Goal: Transaction & Acquisition: Purchase product/service

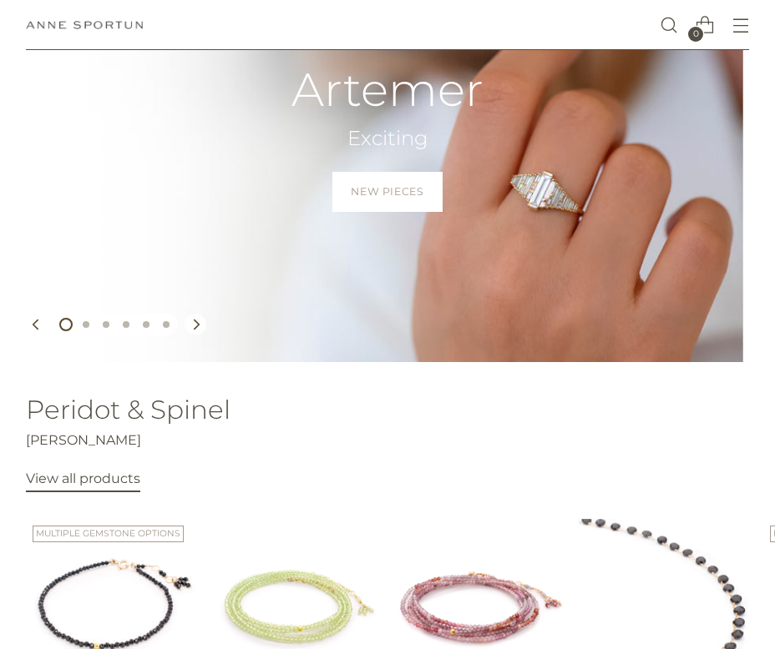
scroll to position [78, 0]
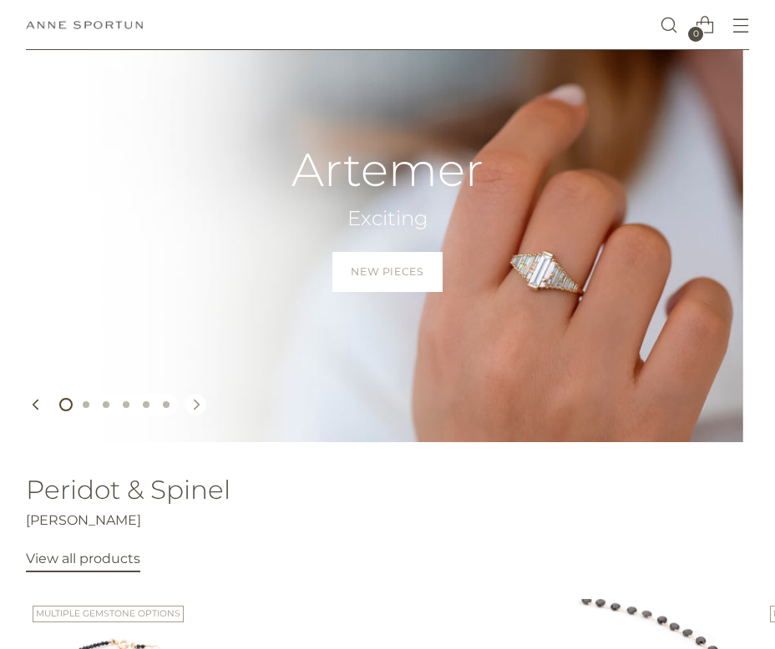
click at [198, 407] on icon "Move to next carousel slide" at bounding box center [196, 405] width 12 height 12
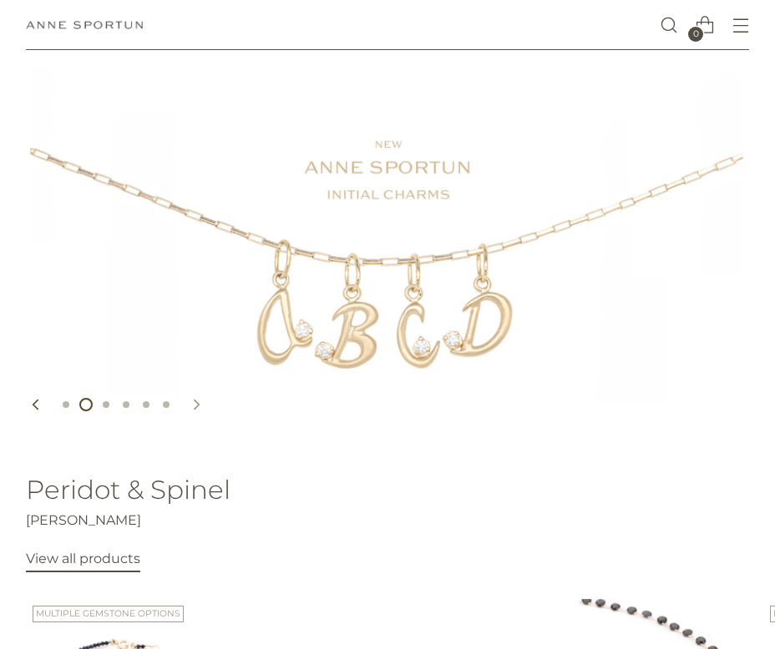
click at [198, 407] on icon "Move to next carousel slide" at bounding box center [196, 405] width 12 height 12
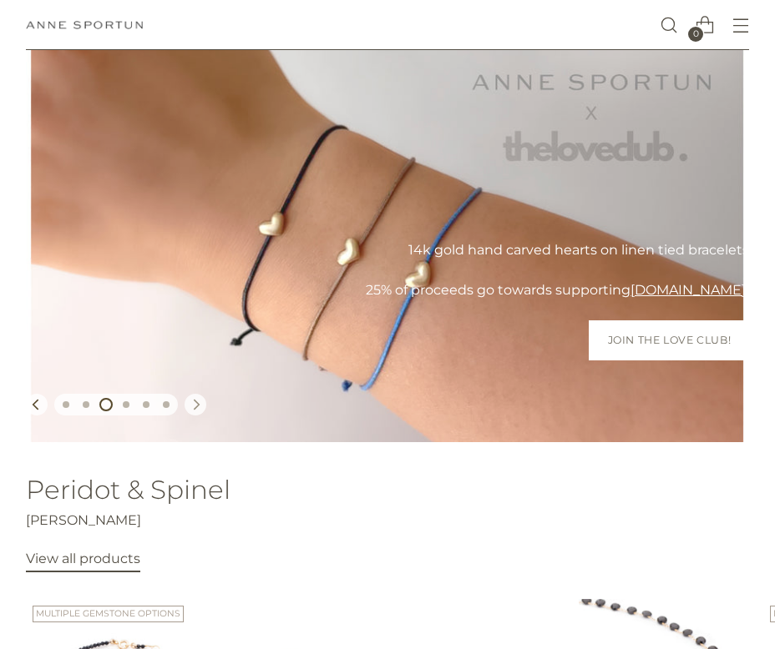
click at [198, 407] on icon "Move to next carousel slide" at bounding box center [196, 405] width 12 height 12
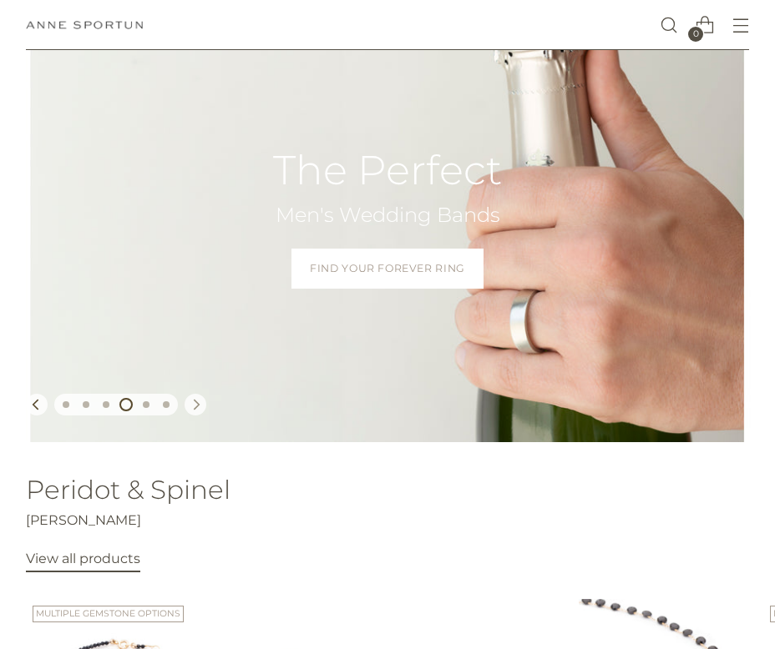
click at [198, 407] on icon "Move to next carousel slide" at bounding box center [196, 405] width 12 height 12
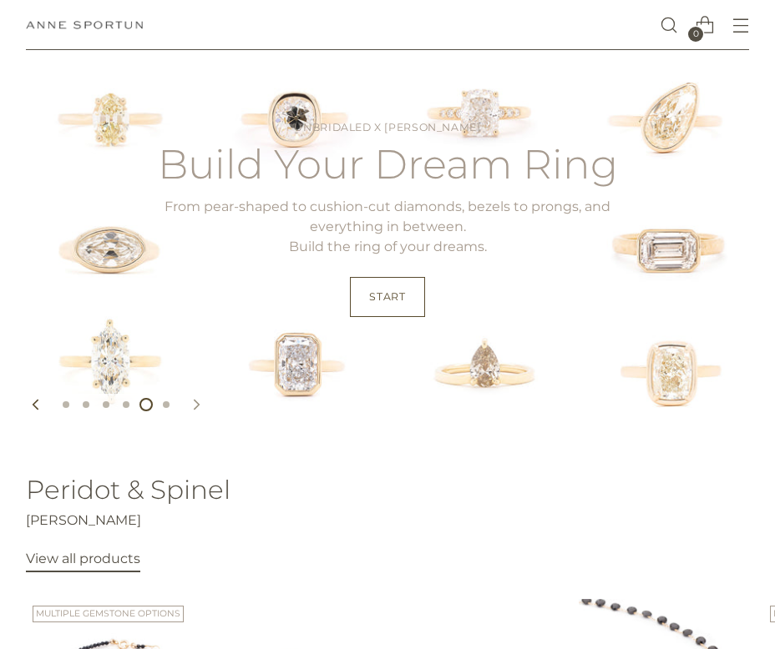
click at [198, 407] on icon "Move to next carousel slide" at bounding box center [196, 405] width 12 height 12
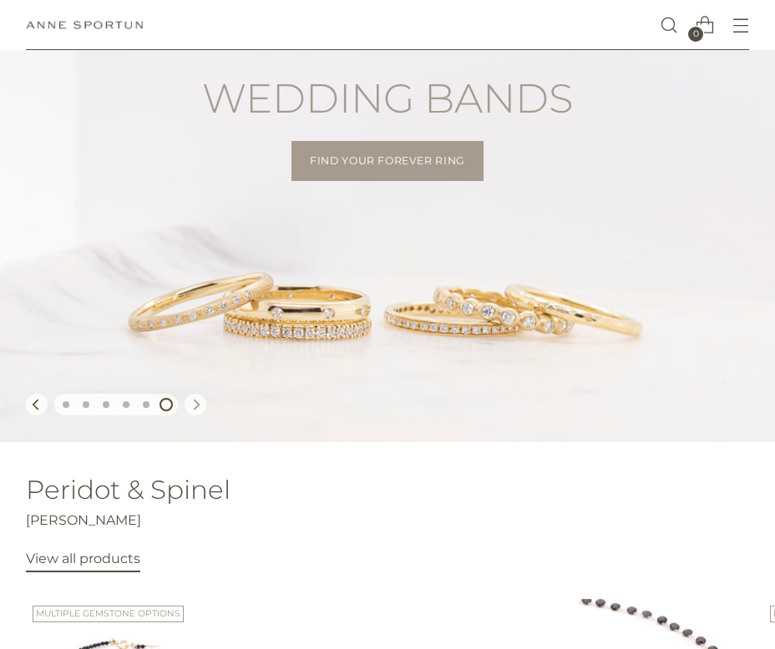
click at [198, 407] on icon "Move to next carousel slide" at bounding box center [196, 405] width 12 height 12
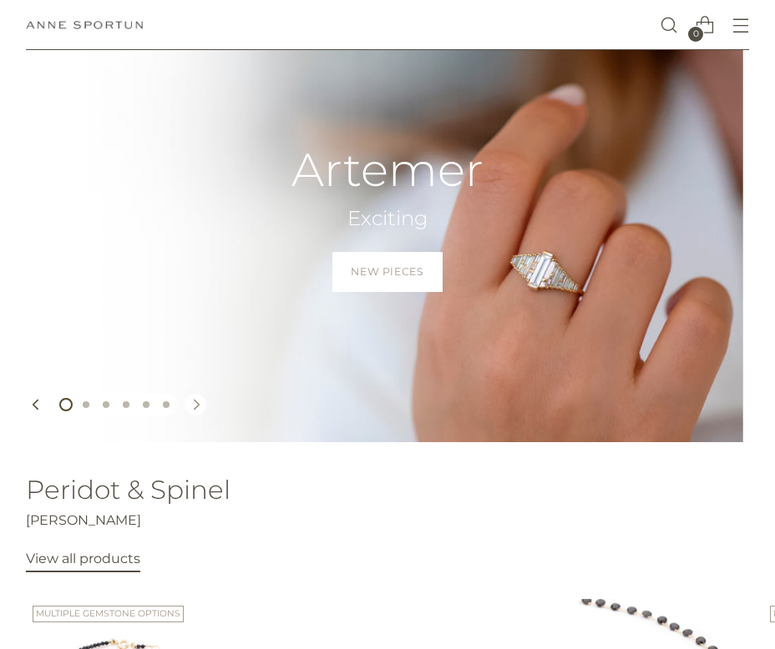
click at [198, 407] on icon "Move to next carousel slide" at bounding box center [196, 405] width 12 height 12
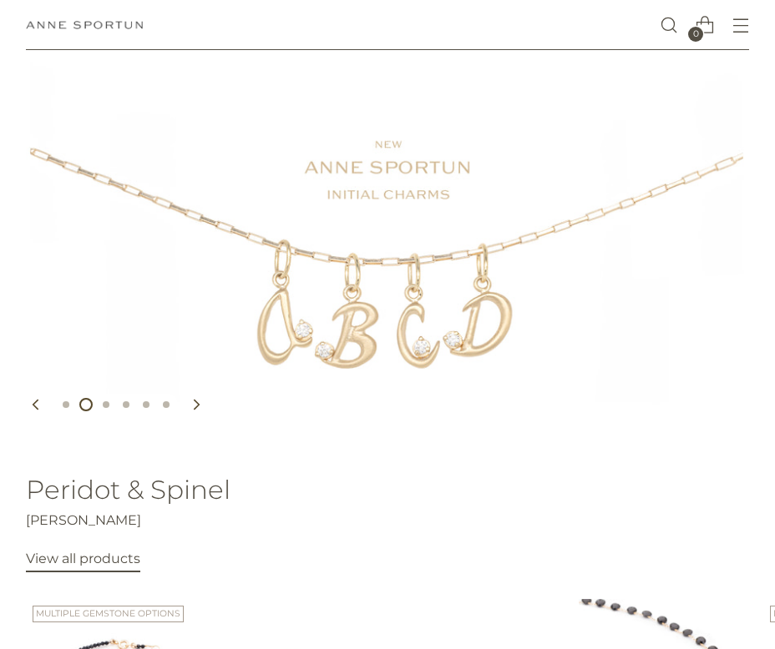
click at [744, 22] on button "Open menu modal" at bounding box center [740, 25] width 34 height 34
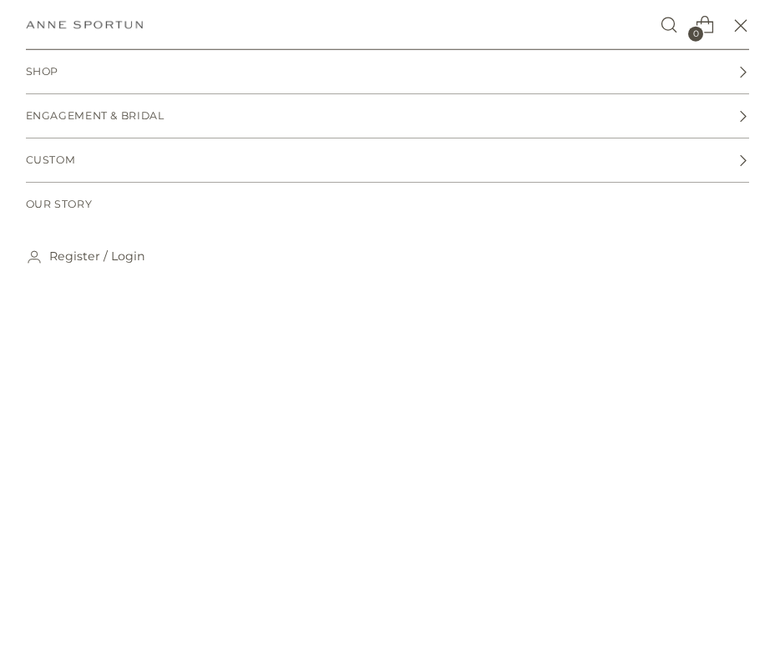
scroll to position [0, 0]
click at [171, 74] on link "Shop" at bounding box center [388, 71] width 724 height 43
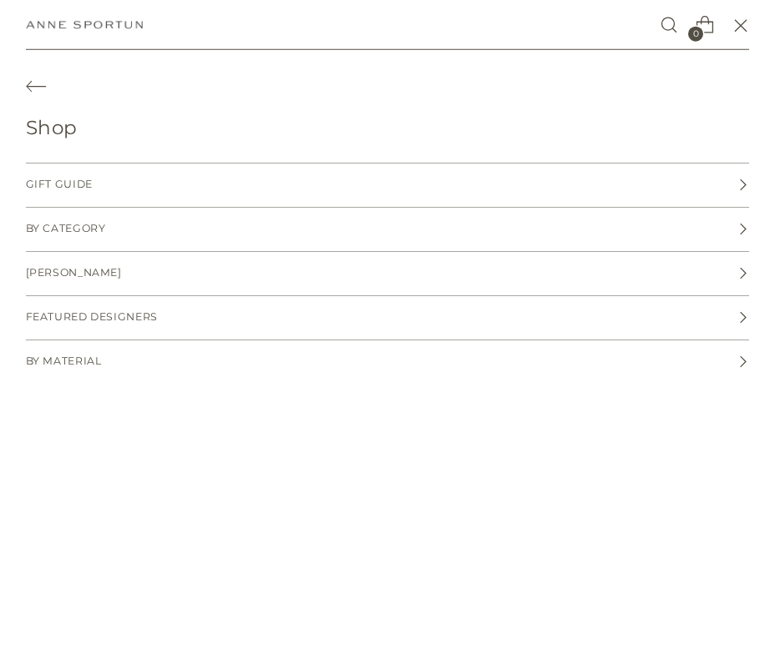
click at [100, 235] on span "By Category" at bounding box center [66, 229] width 80 height 16
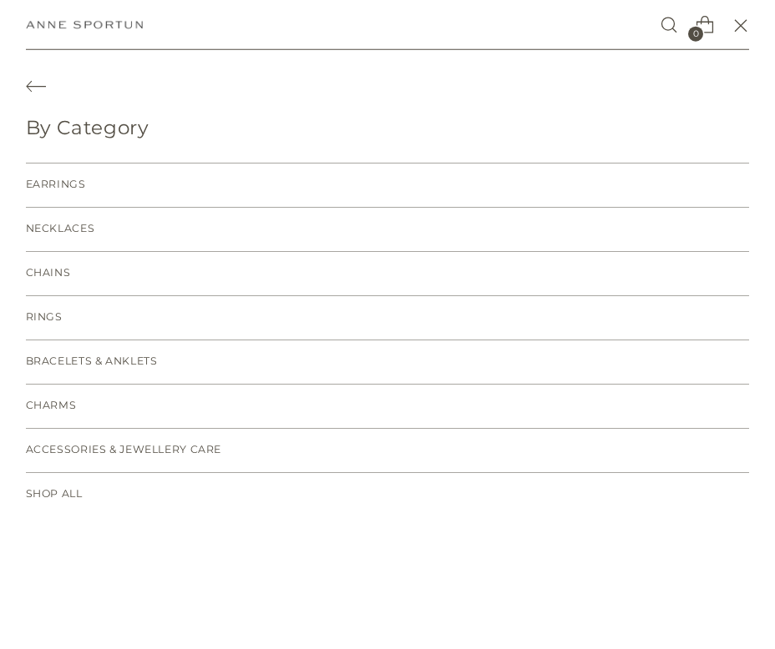
click at [63, 183] on span "Earrings" at bounding box center [56, 185] width 60 height 16
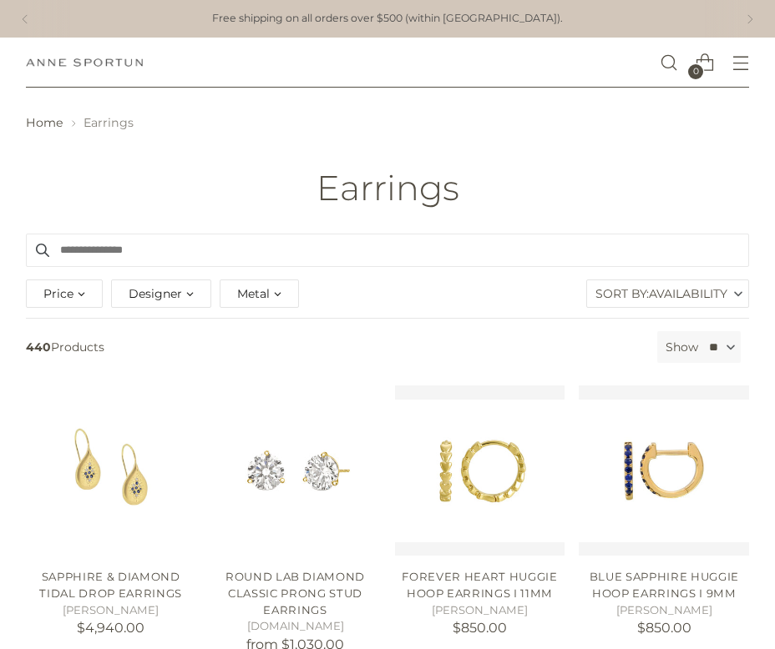
click at [268, 291] on span "Metal" at bounding box center [253, 294] width 33 height 18
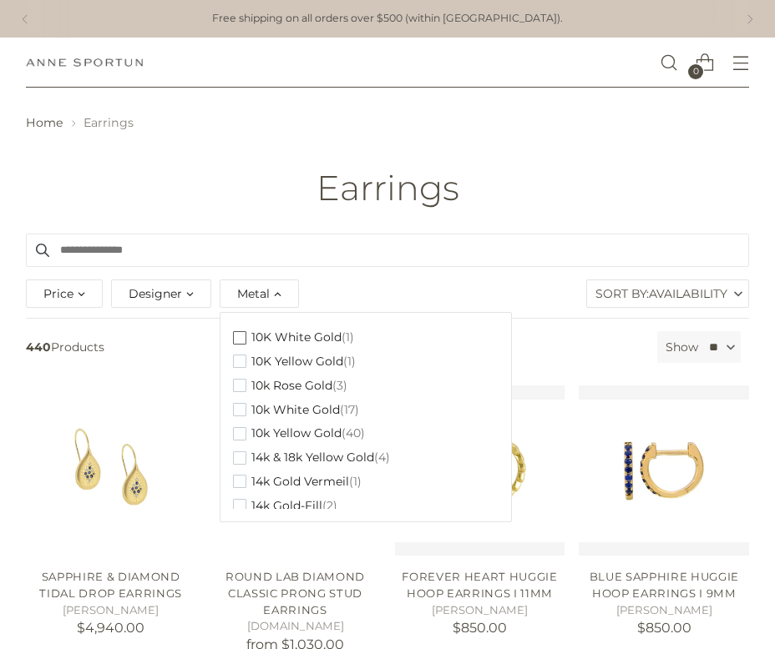
click at [240, 334] on span "button" at bounding box center [239, 337] width 13 height 13
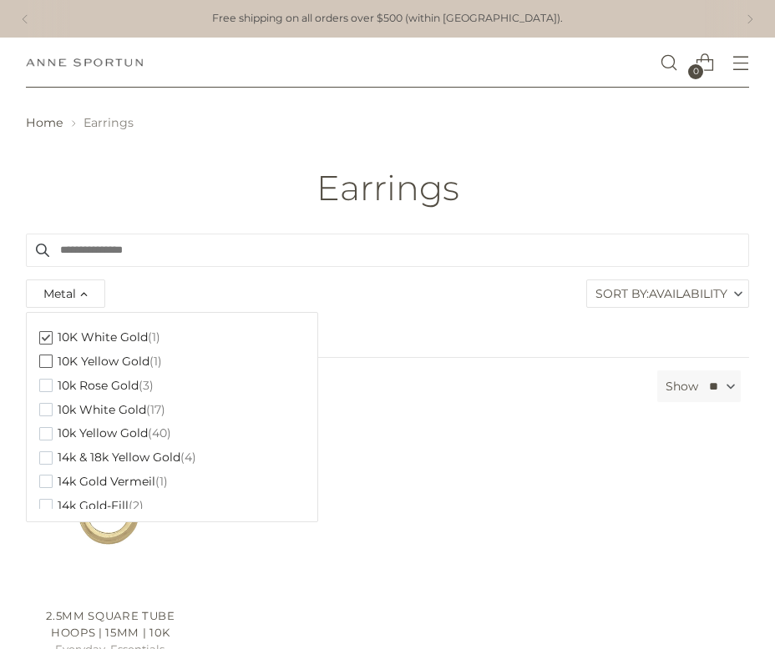
click at [48, 367] on span "button" at bounding box center [45, 361] width 13 height 13
click at [39, 435] on span "button" at bounding box center [45, 433] width 13 height 13
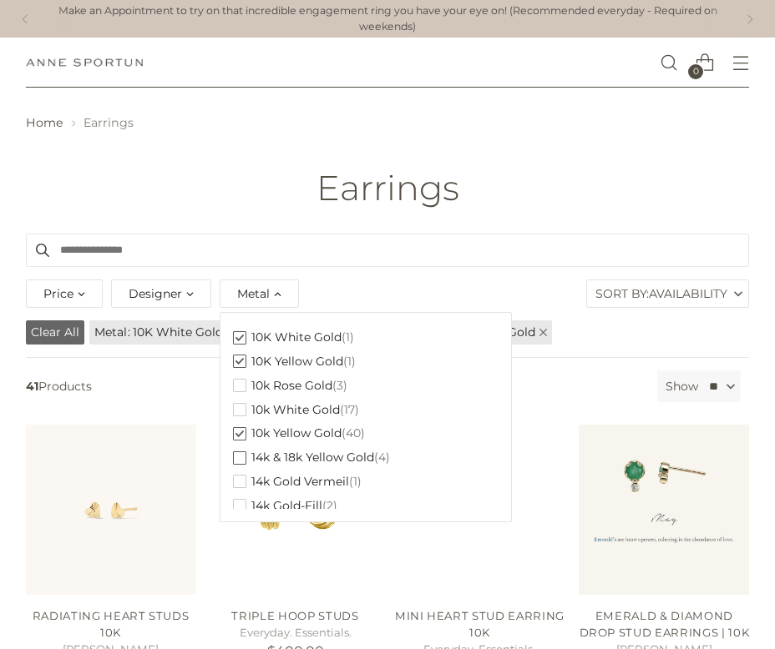
click at [240, 462] on span "button" at bounding box center [239, 458] width 13 height 13
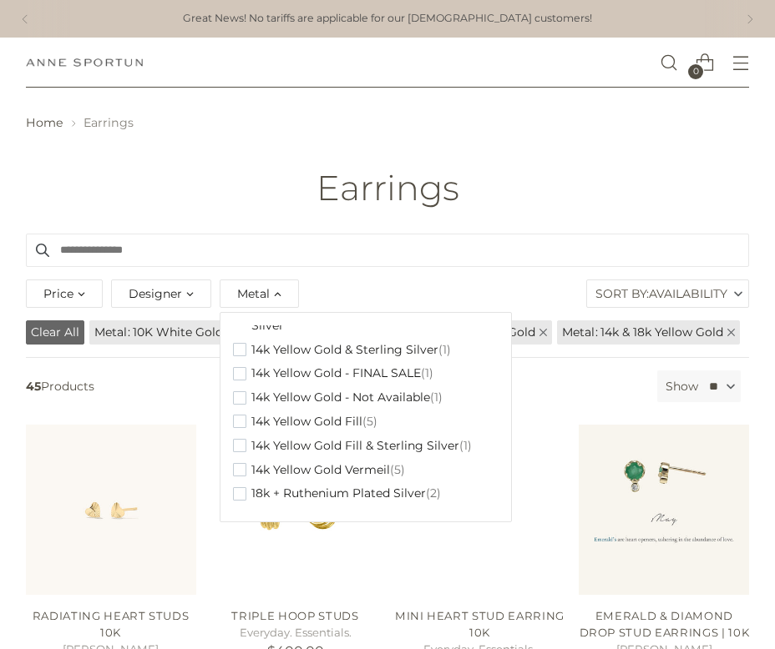
scroll to position [399, 0]
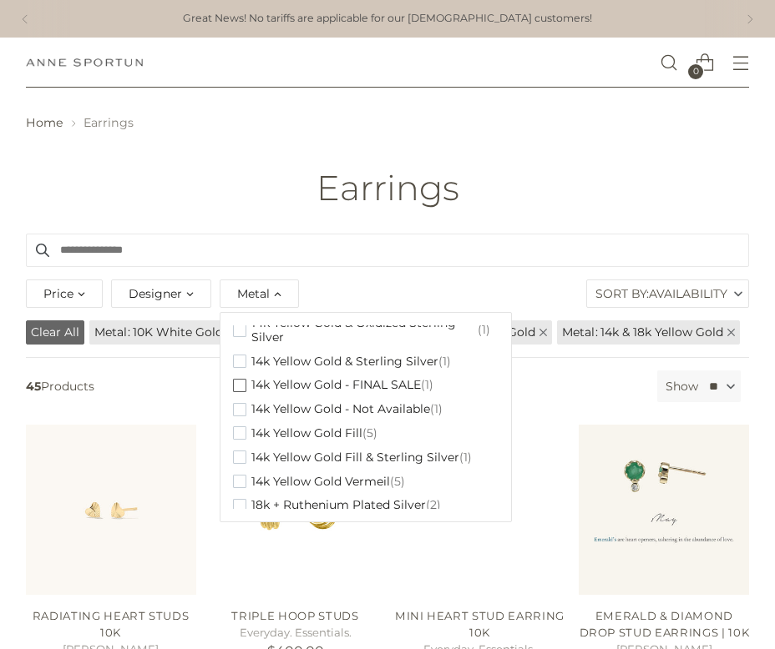
click at [240, 390] on span "button" at bounding box center [239, 385] width 13 height 13
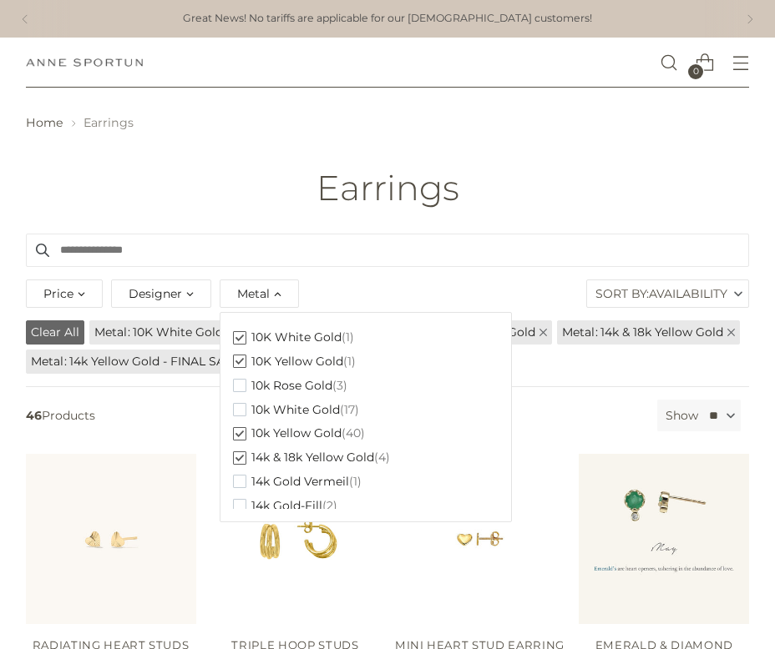
click at [240, 390] on span "button" at bounding box center [239, 385] width 13 height 13
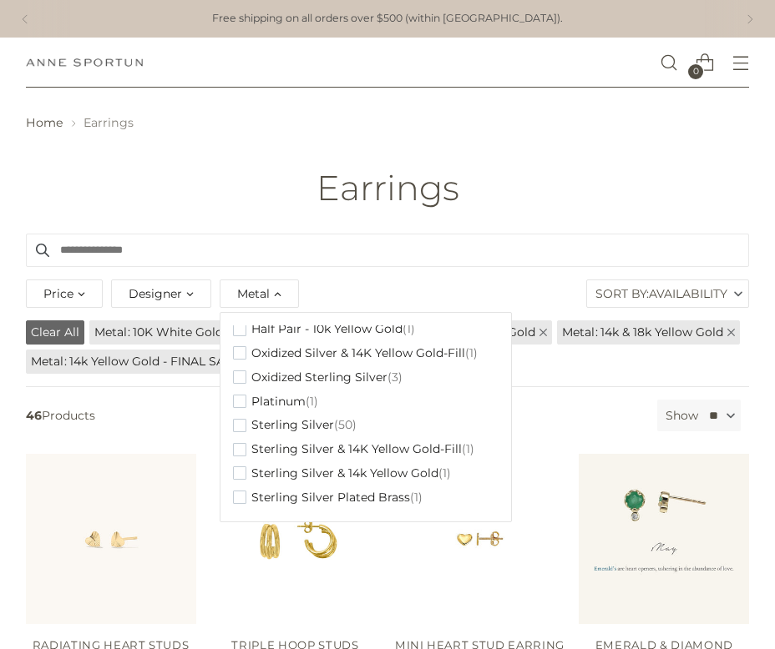
click at [59, 329] on link "Clear All" at bounding box center [55, 333] width 58 height 24
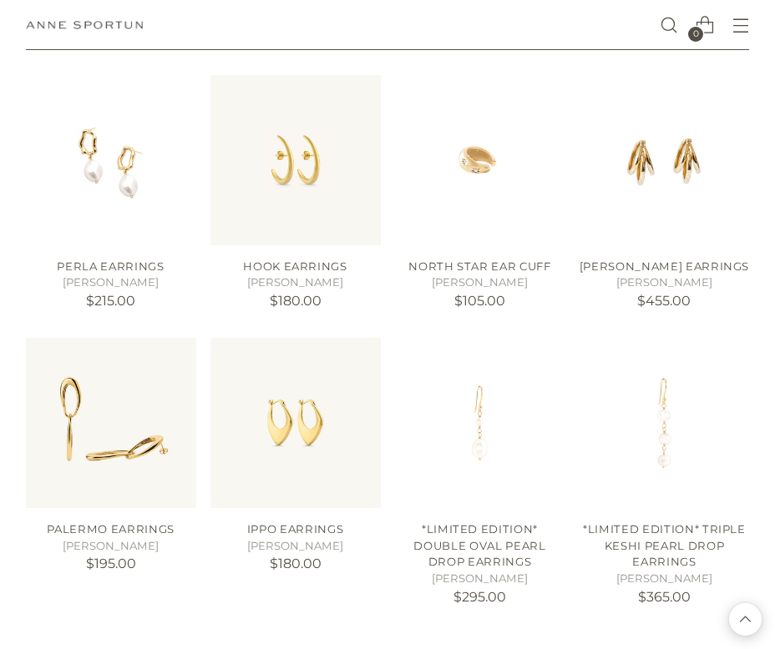
scroll to position [1217, 0]
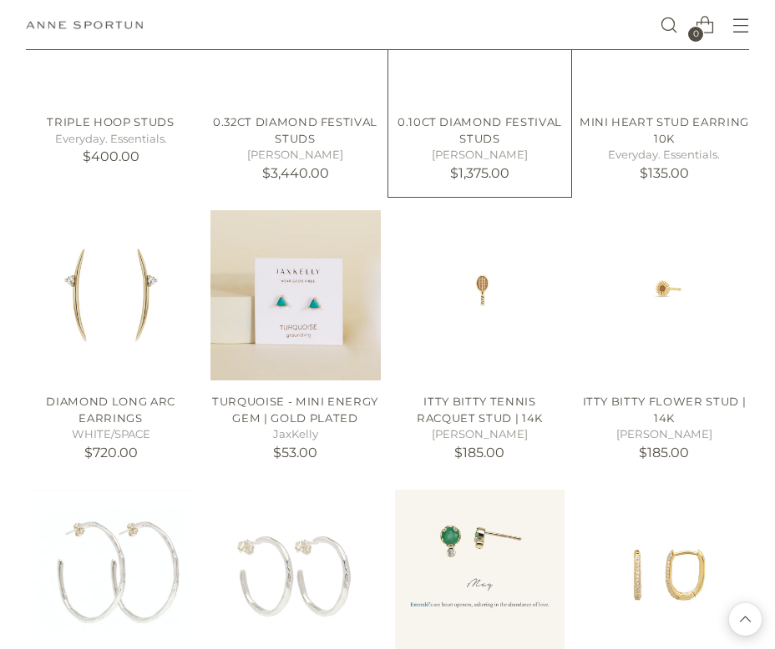
scroll to position [2277, 0]
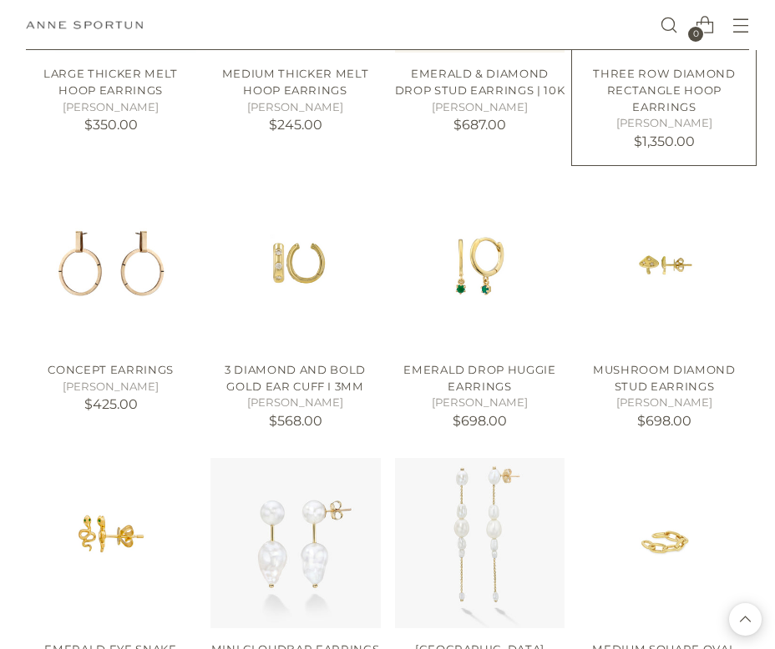
scroll to position [2861, 0]
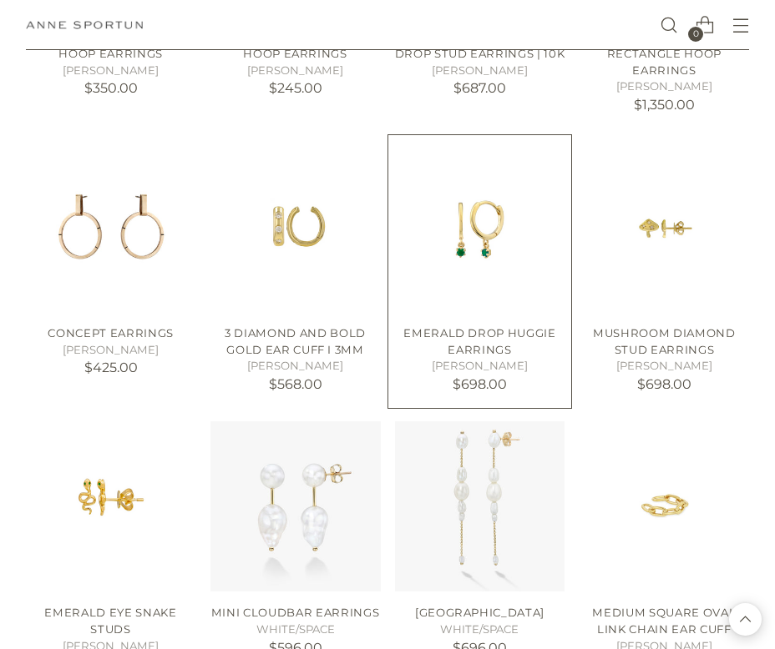
click at [488, 275] on img "Emerald Drop Huggie Earrings" at bounding box center [480, 227] width 170 height 170
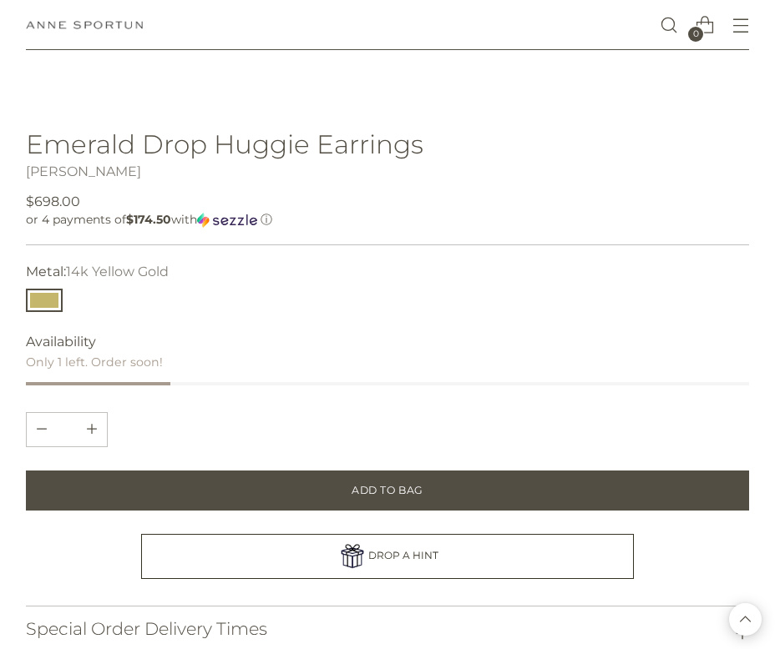
scroll to position [793, 0]
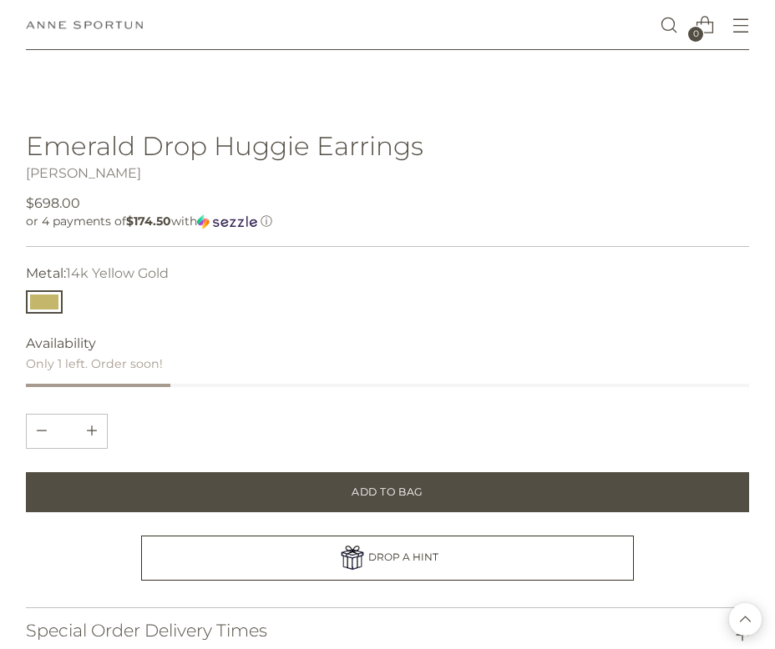
click at [106, 175] on link "[PERSON_NAME]" at bounding box center [83, 173] width 115 height 16
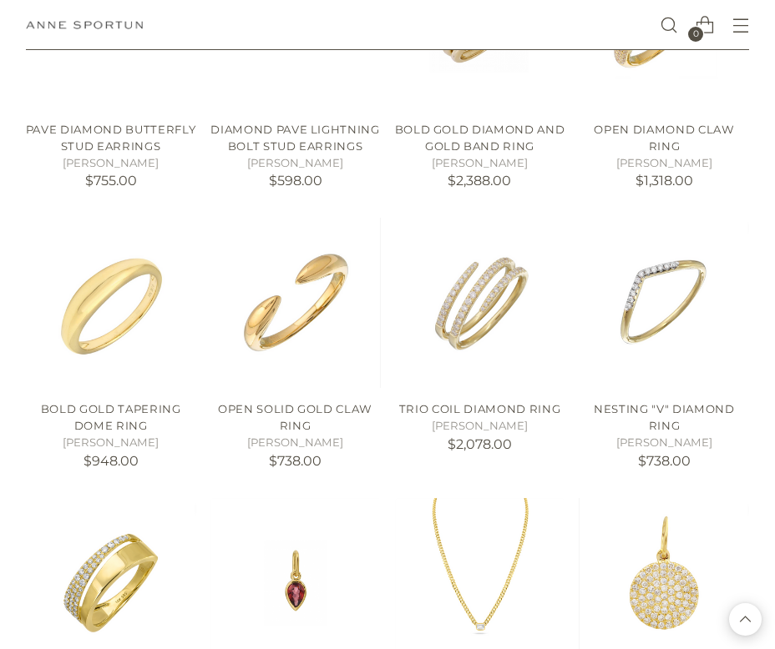
scroll to position [1079, 0]
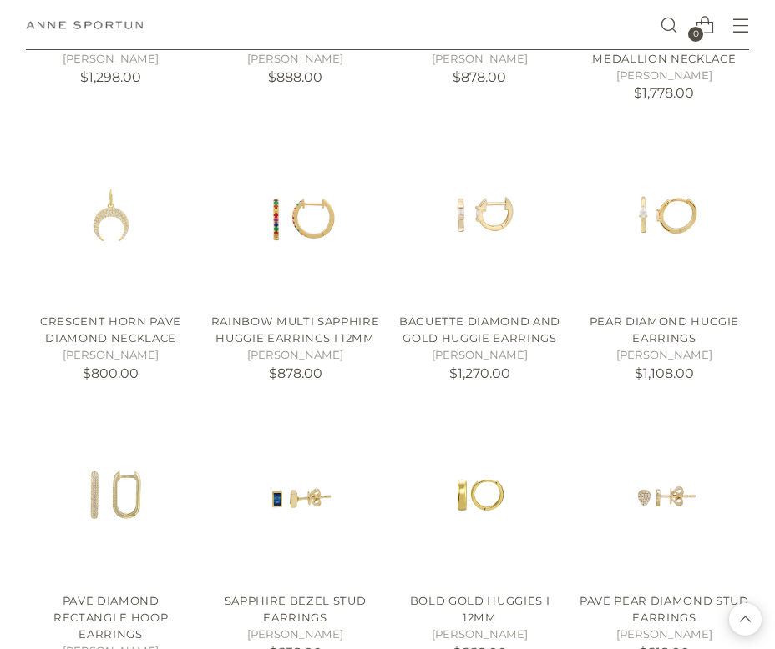
scroll to position [2010, 0]
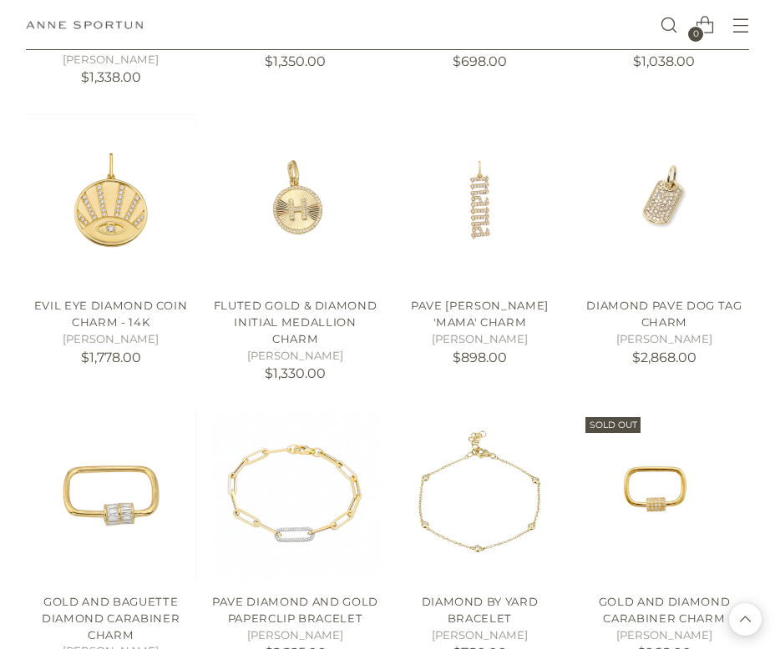
scroll to position [3157, 0]
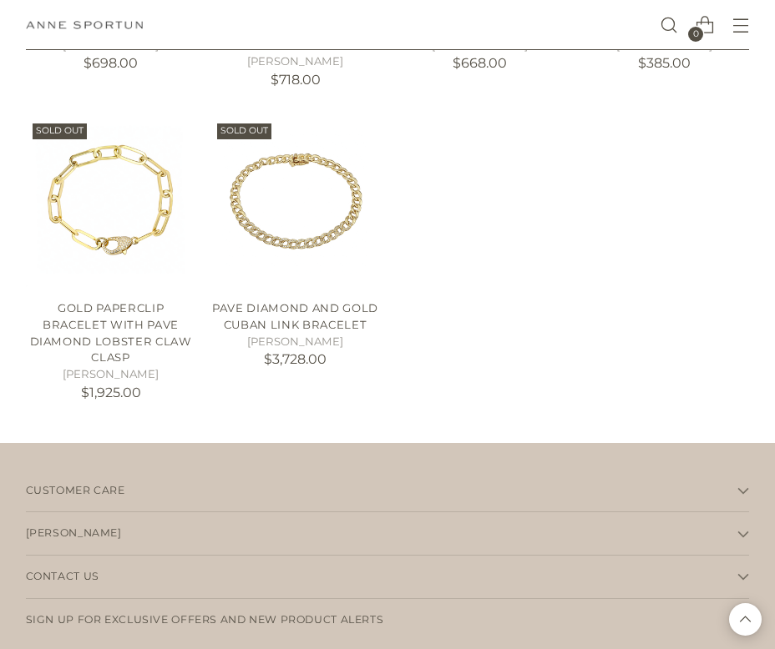
scroll to position [4665, 0]
